Goal: Task Accomplishment & Management: Manage account settings

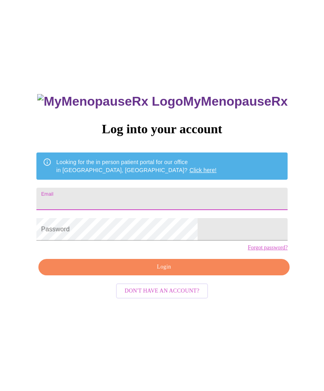
type input "lmoloi277"
click at [157, 206] on input "lmoloi277" at bounding box center [161, 198] width 251 height 22
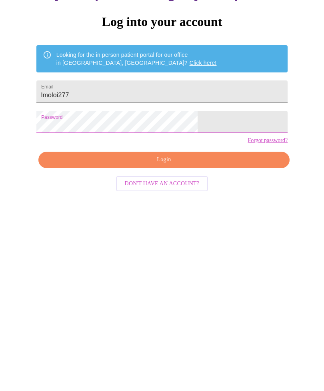
click at [145, 187] on input "lmoloi277" at bounding box center [161, 198] width 251 height 22
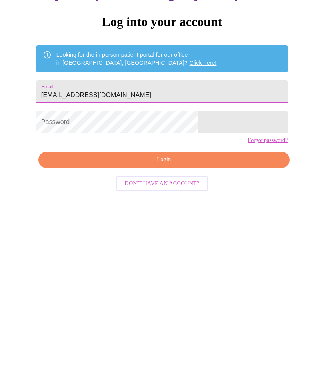
type input "[EMAIL_ADDRESS][DOMAIN_NAME]"
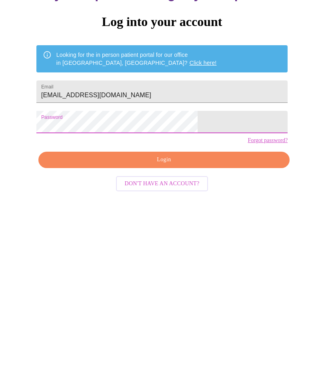
click at [189, 262] on span "Login" at bounding box center [164, 267] width 233 height 10
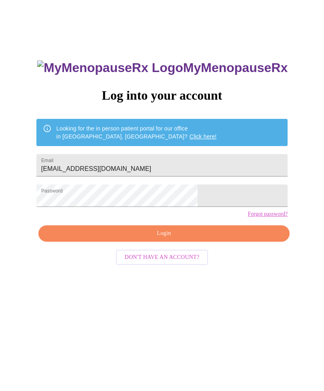
click at [188, 238] on span "Login" at bounding box center [164, 233] width 233 height 10
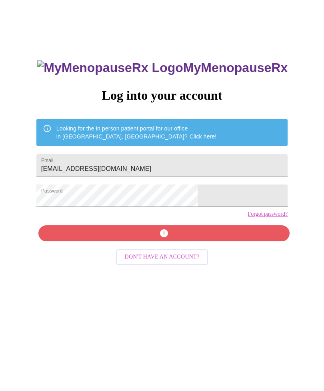
click at [190, 169] on input "[EMAIL_ADDRESS][DOMAIN_NAME]" at bounding box center [161, 165] width 251 height 22
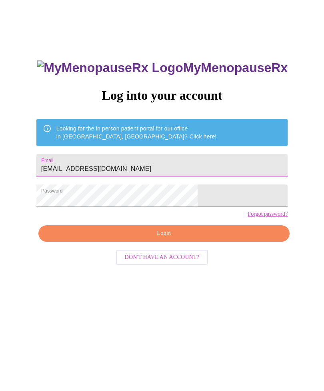
scroll to position [21, 0]
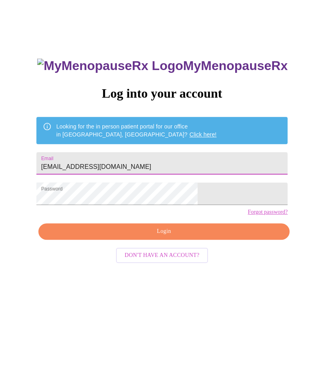
click at [321, 111] on div "MyMenopauseRx Log into your account Looking for the in person patient portal fo…" at bounding box center [161, 216] width 317 height 468
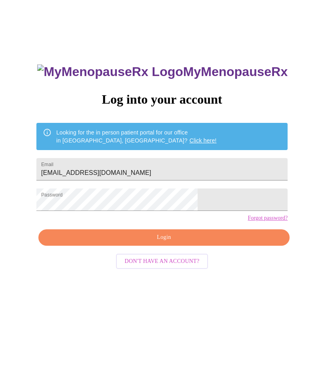
scroll to position [34, 0]
